Goal: Task Accomplishment & Management: Use online tool/utility

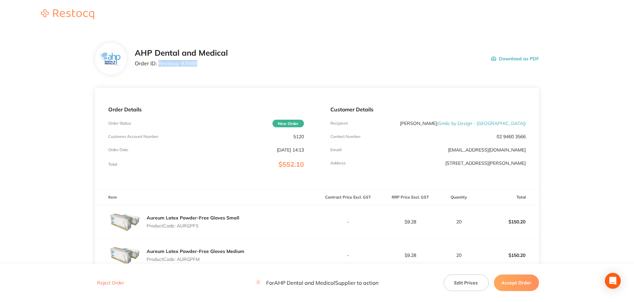
drag, startPoint x: 198, startPoint y: 64, endPoint x: 158, endPoint y: 63, distance: 39.7
click at [158, 63] on p "Order ID: Restocq- 93988" at bounding box center [181, 63] width 93 height 6
copy p "Restocq- 93988"
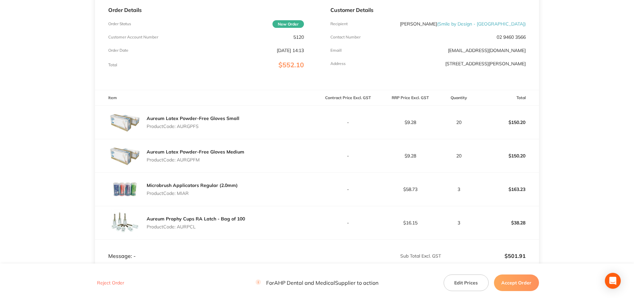
scroll to position [199, 0]
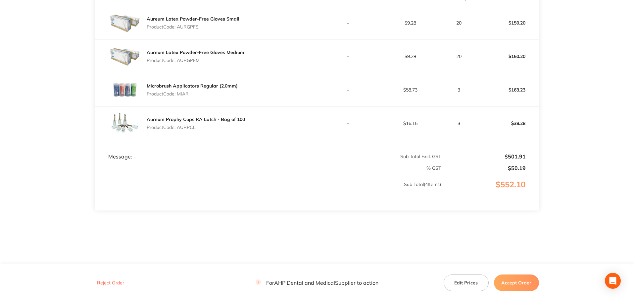
drag, startPoint x: 521, startPoint y: 278, endPoint x: 517, endPoint y: 271, distance: 8.2
click at [521, 278] on button "Accept Order" at bounding box center [516, 282] width 45 height 17
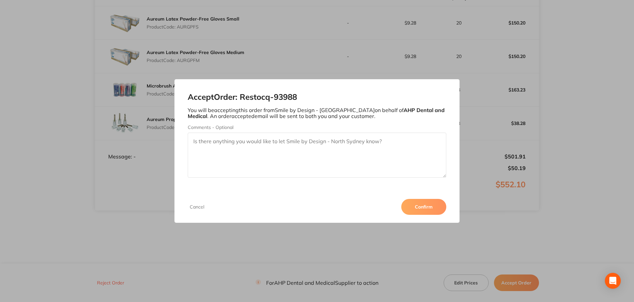
click at [435, 206] on button "Confirm" at bounding box center [423, 207] width 45 height 16
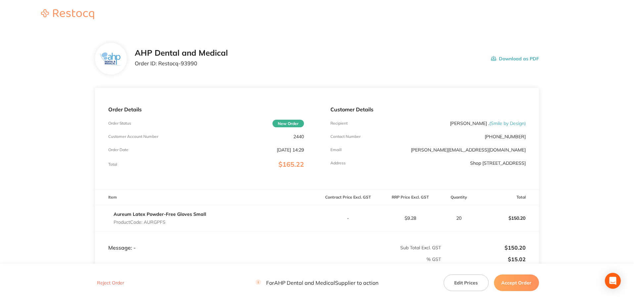
click at [203, 67] on div "AHP Dental and Medical Order ID: Restocq- 93990" at bounding box center [181, 58] width 93 height 21
drag, startPoint x: 198, startPoint y: 64, endPoint x: 158, endPoint y: 62, distance: 39.8
click at [158, 62] on p "Order ID: Restocq- 93990" at bounding box center [181, 63] width 93 height 6
copy p "Restocq- 93990"
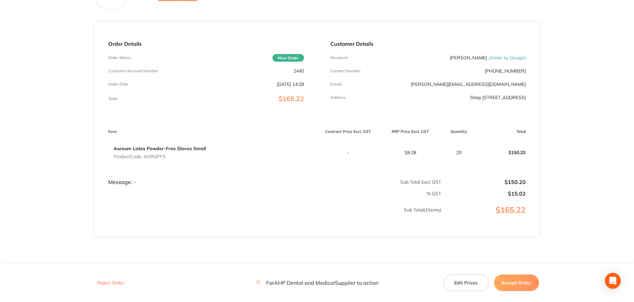
scroll to position [91, 0]
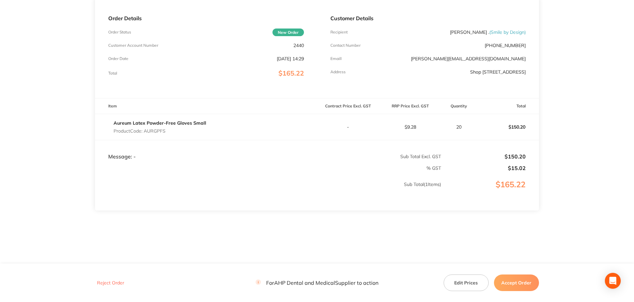
click at [512, 284] on button "Accept Order" at bounding box center [516, 282] width 45 height 17
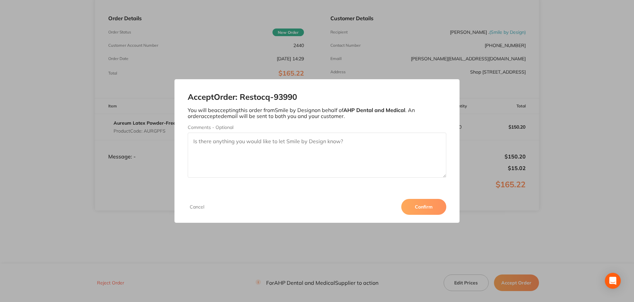
drag, startPoint x: 424, startPoint y: 207, endPoint x: 387, endPoint y: 190, distance: 39.7
click at [423, 207] on button "Confirm" at bounding box center [423, 207] width 45 height 16
